Goal: Navigation & Orientation: Go to known website

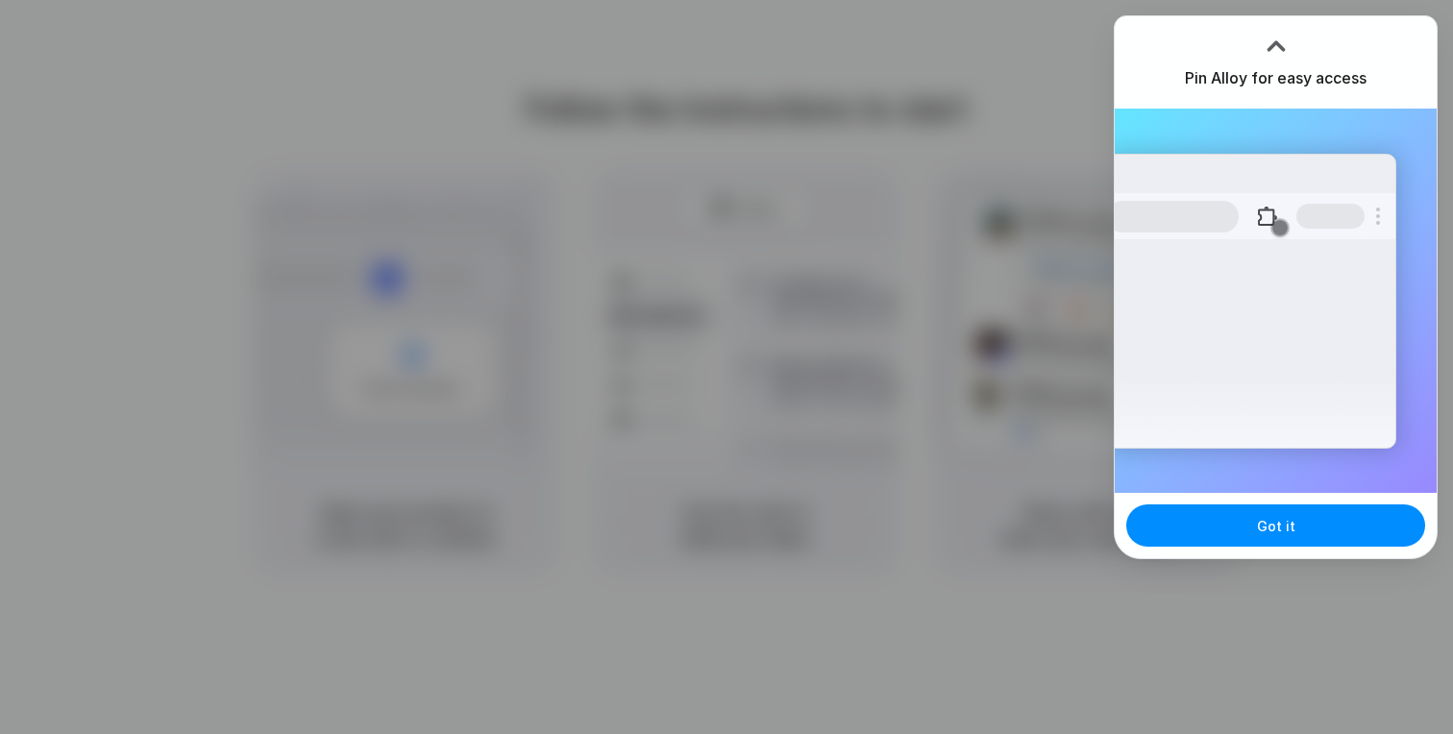
click at [662, 255] on div at bounding box center [726, 367] width 1453 height 734
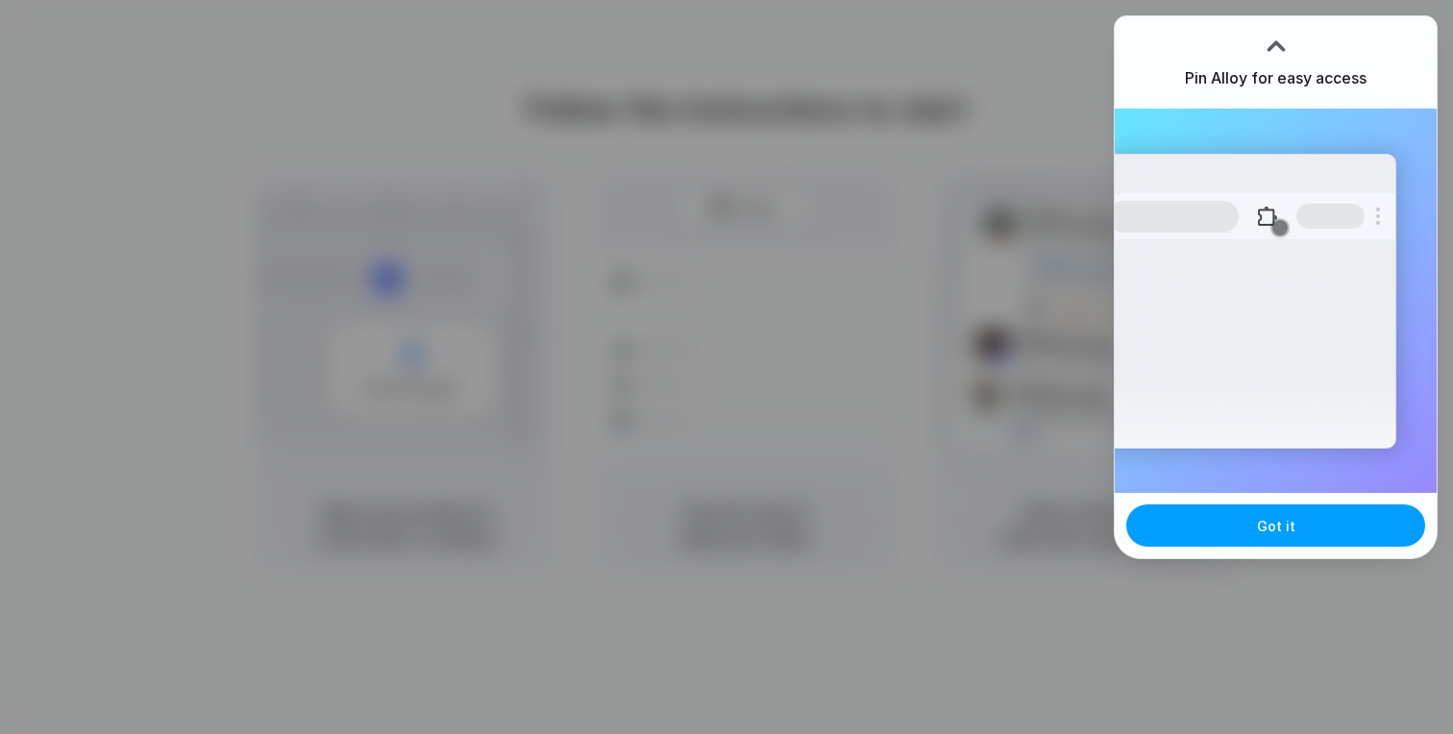
click at [1279, 535] on button "Got it" at bounding box center [1275, 526] width 299 height 42
